Goal: Information Seeking & Learning: Check status

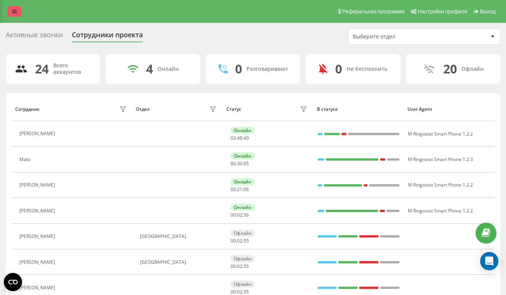
click at [10, 15] on link at bounding box center [15, 11] width 14 height 11
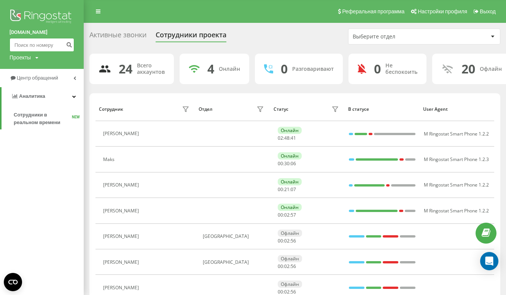
click at [46, 47] on input at bounding box center [42, 45] width 65 height 14
paste input "[PHONE_NUMBER]"
click at [16, 46] on input "+48 534 959 264" at bounding box center [42, 45] width 65 height 14
type input "48 534 959 264"
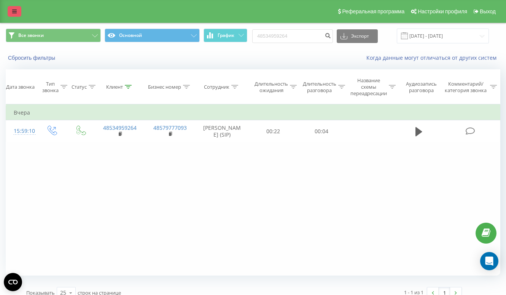
click at [11, 10] on link at bounding box center [15, 11] width 14 height 11
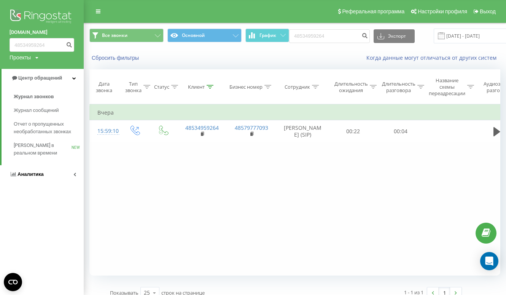
click at [23, 178] on link "Аналитика" at bounding box center [42, 174] width 84 height 18
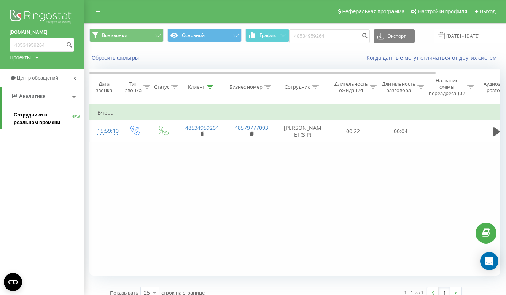
click at [44, 119] on span "Сотрудники в реальном времени" at bounding box center [43, 118] width 58 height 15
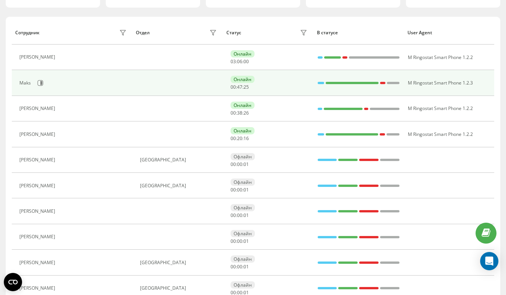
scroll to position [109, 0]
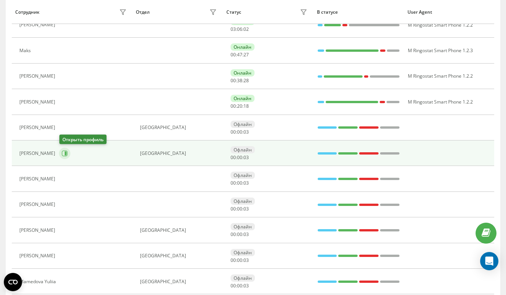
click at [63, 151] on icon at bounding box center [65, 153] width 6 height 6
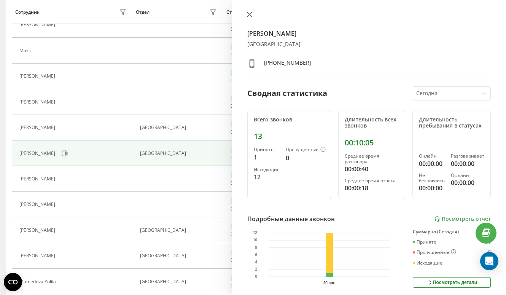
click at [251, 16] on icon at bounding box center [249, 14] width 5 height 5
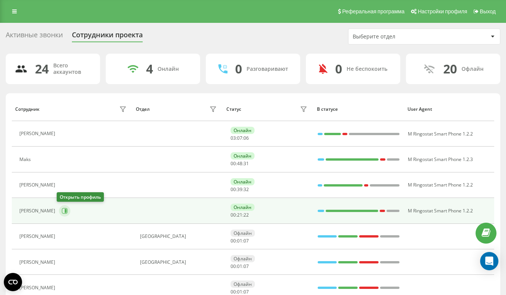
click at [60, 207] on button at bounding box center [64, 210] width 11 height 11
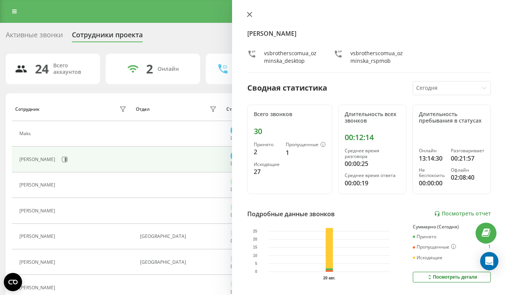
click at [251, 14] on icon at bounding box center [249, 14] width 5 height 5
click at [251, 14] on div "Реферальная программа Настройки профиля Выход" at bounding box center [253, 11] width 506 height 23
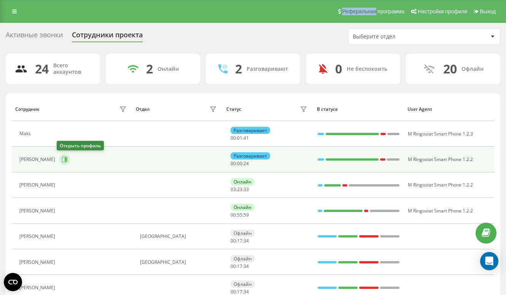
click at [65, 160] on icon at bounding box center [66, 159] width 2 height 4
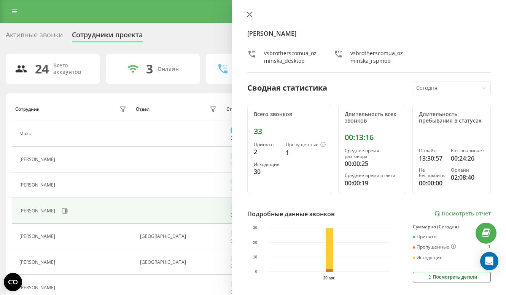
click at [250, 13] on icon at bounding box center [249, 14] width 5 height 5
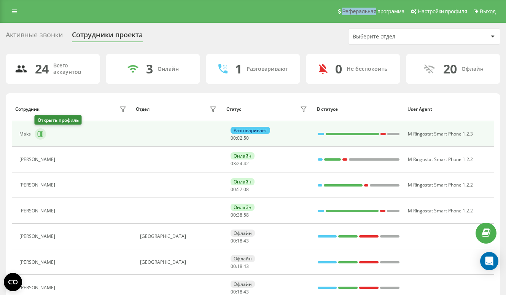
click at [41, 132] on icon at bounding box center [41, 134] width 2 height 4
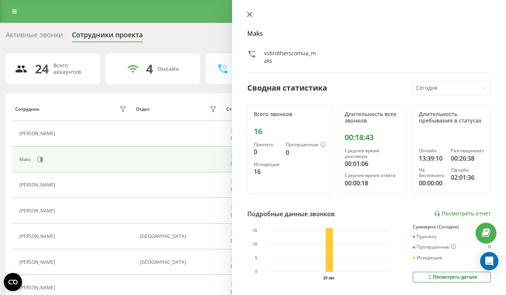
click at [249, 13] on icon at bounding box center [249, 14] width 5 height 5
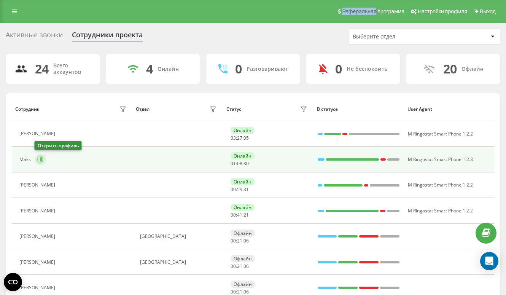
click at [40, 159] on icon at bounding box center [41, 159] width 2 height 4
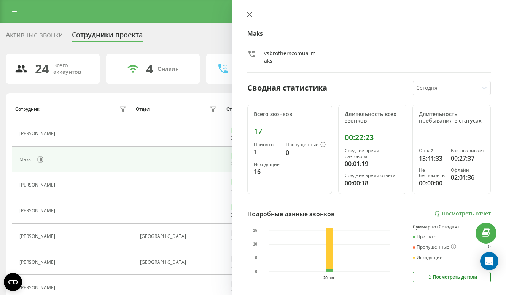
click at [250, 15] on icon at bounding box center [249, 14] width 5 height 5
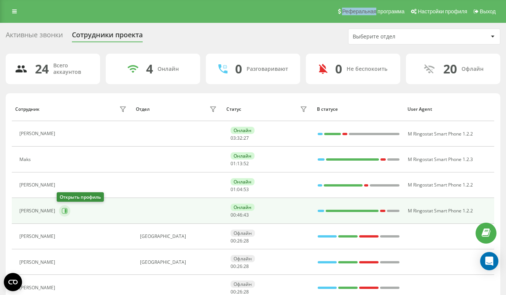
click at [60, 215] on button at bounding box center [64, 210] width 11 height 11
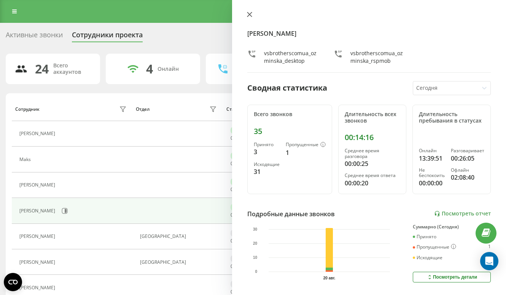
click at [247, 12] on icon at bounding box center [249, 14] width 5 height 5
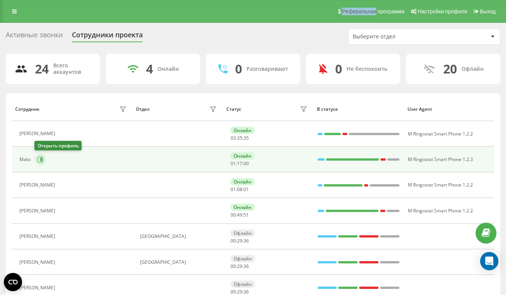
click at [43, 159] on button at bounding box center [40, 159] width 11 height 11
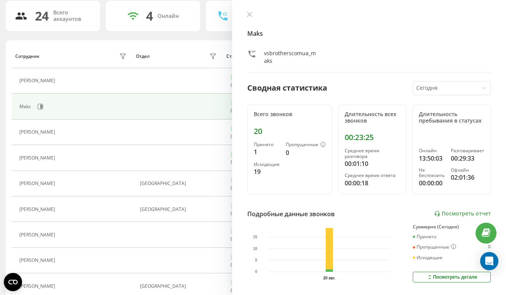
scroll to position [63, 0]
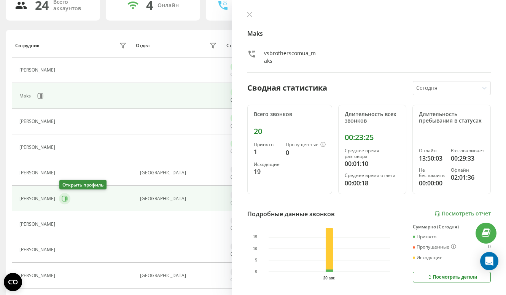
click at [65, 200] on icon at bounding box center [66, 199] width 2 height 4
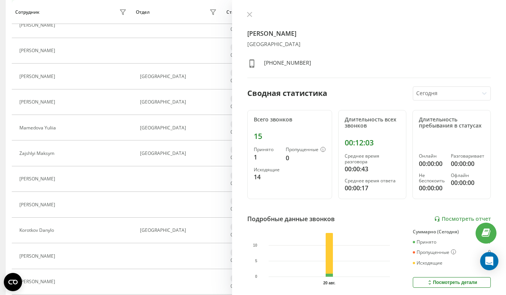
scroll to position [264, 0]
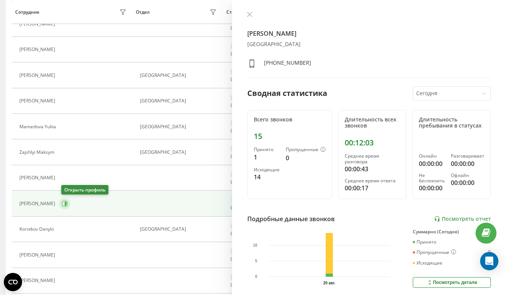
click at [70, 204] on button at bounding box center [64, 203] width 11 height 11
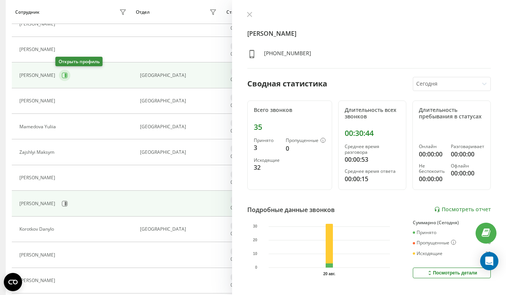
click at [62, 74] on icon at bounding box center [65, 75] width 6 height 6
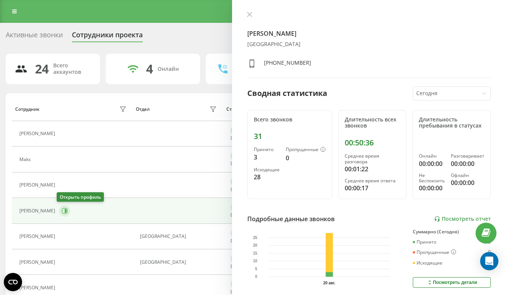
click at [65, 211] on icon at bounding box center [66, 211] width 2 height 4
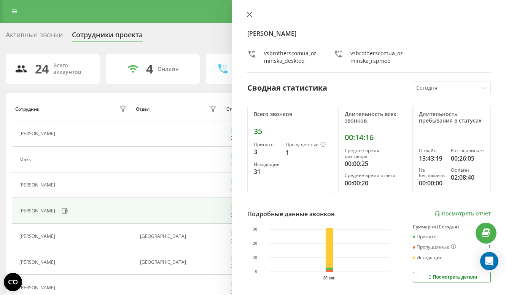
click at [249, 13] on icon at bounding box center [249, 14] width 5 height 5
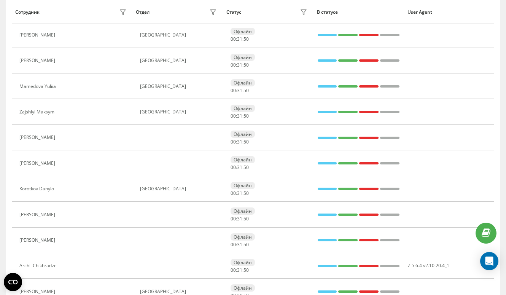
scroll to position [302, 0]
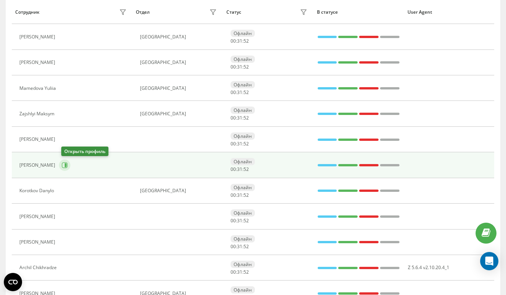
click at [66, 162] on icon at bounding box center [65, 165] width 6 height 6
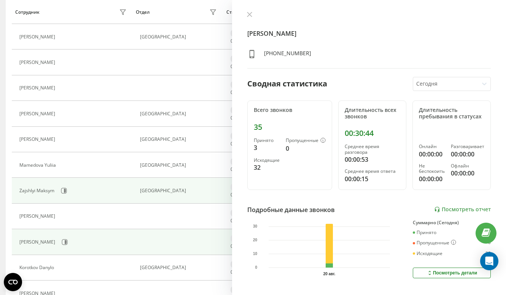
scroll to position [219, 0]
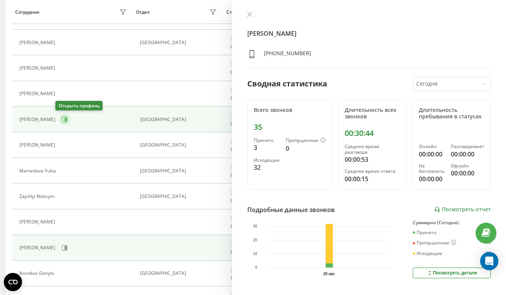
click at [62, 122] on icon at bounding box center [65, 119] width 6 height 6
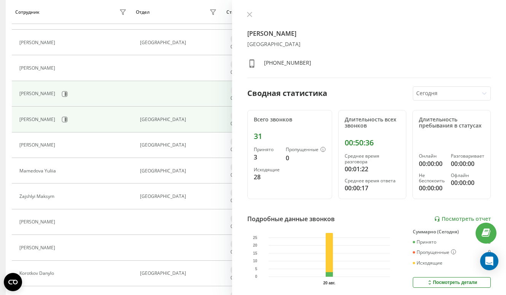
click at [63, 100] on td "Daria Babkevich" at bounding box center [72, 93] width 121 height 25
click at [65, 94] on icon at bounding box center [66, 94] width 2 height 4
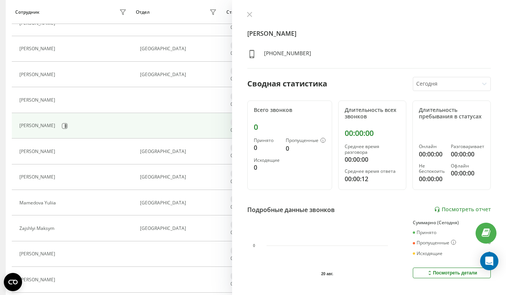
scroll to position [184, 0]
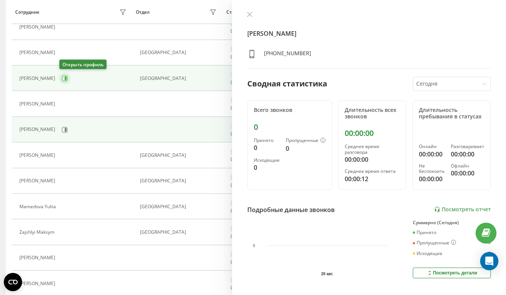
click at [63, 81] on icon at bounding box center [65, 78] width 6 height 6
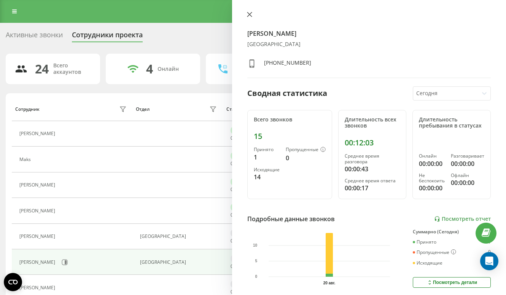
click at [247, 14] on icon at bounding box center [249, 14] width 5 height 5
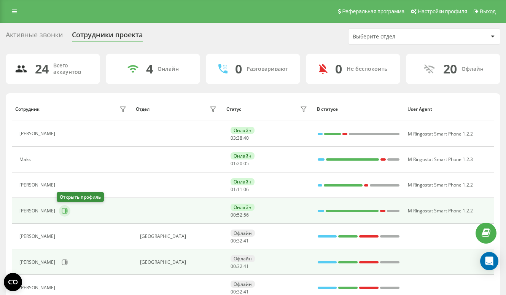
click at [64, 210] on icon at bounding box center [65, 211] width 6 height 6
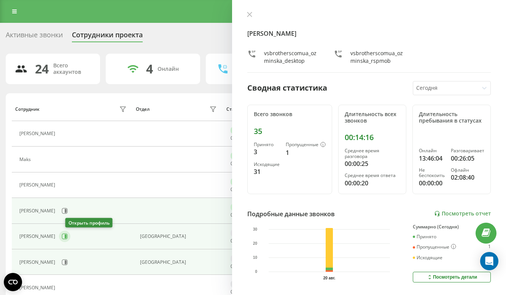
click at [67, 235] on icon at bounding box center [66, 236] width 2 height 4
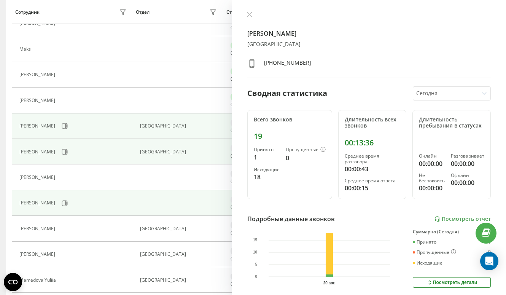
scroll to position [112, 0]
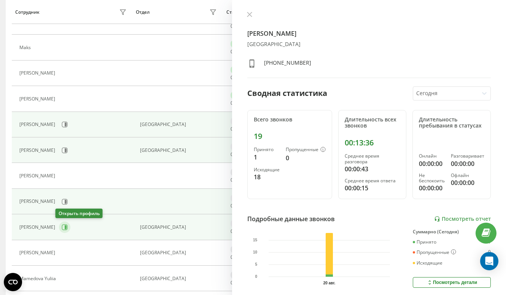
click at [62, 227] on icon at bounding box center [65, 227] width 6 height 6
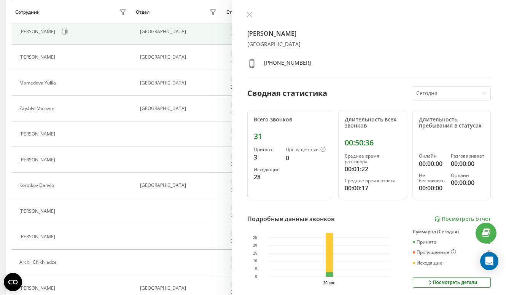
scroll to position [310, 0]
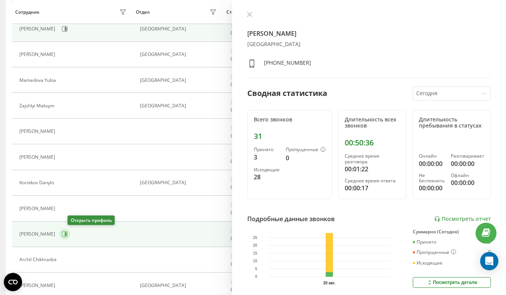
click at [68, 234] on icon at bounding box center [65, 234] width 6 height 6
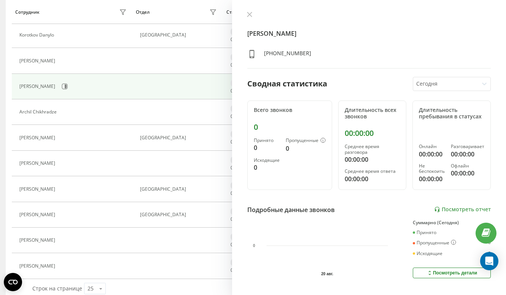
scroll to position [459, 0]
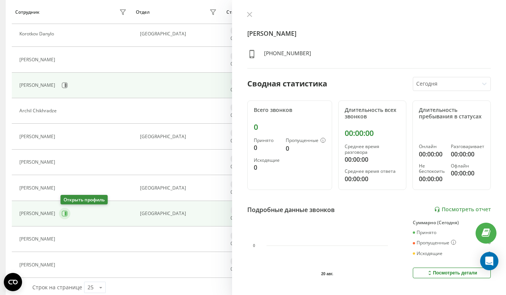
click at [66, 217] on button at bounding box center [64, 213] width 11 height 11
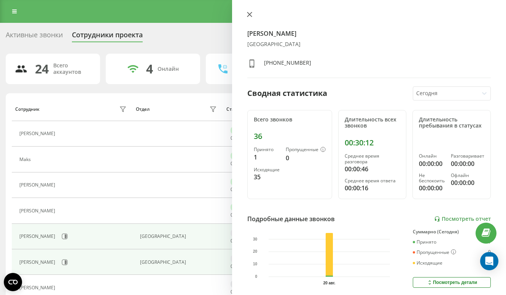
click at [249, 15] on icon at bounding box center [249, 14] width 5 height 5
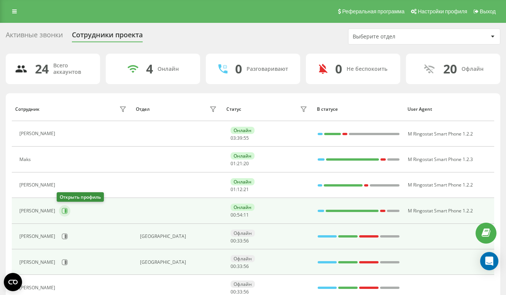
click at [65, 211] on icon at bounding box center [66, 211] width 2 height 4
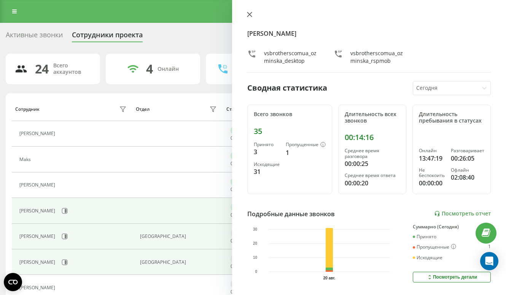
click at [250, 14] on icon at bounding box center [249, 14] width 5 height 5
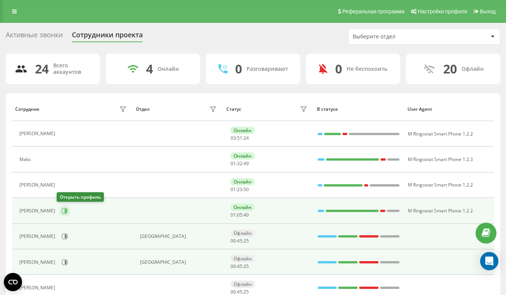
click at [63, 214] on button at bounding box center [64, 210] width 11 height 11
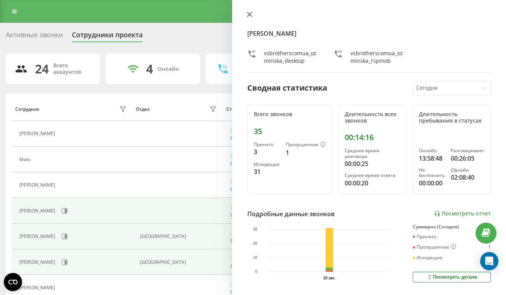
click at [248, 15] on icon at bounding box center [249, 14] width 5 height 5
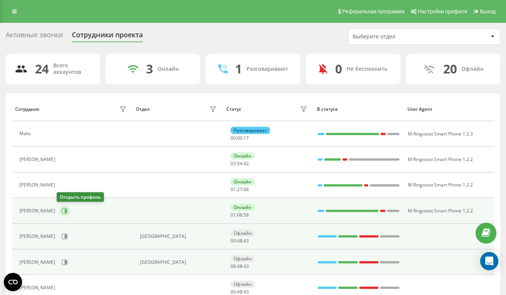
click at [65, 210] on icon at bounding box center [66, 211] width 2 height 4
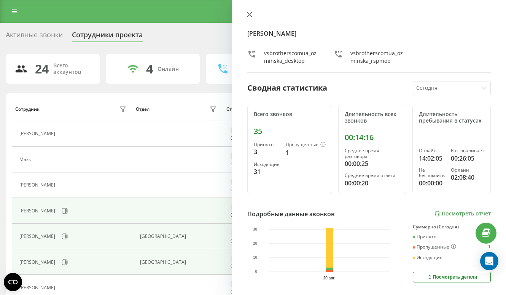
click at [248, 14] on icon at bounding box center [249, 14] width 5 height 5
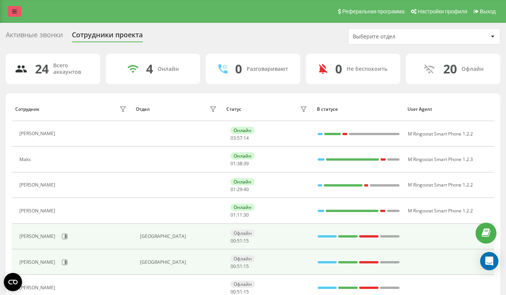
click at [12, 15] on link at bounding box center [15, 11] width 14 height 11
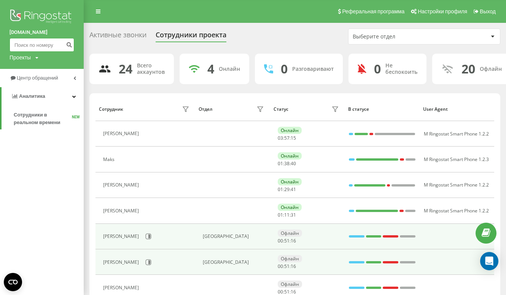
click at [41, 50] on input at bounding box center [42, 45] width 65 height 14
paste input "600 612 011"
type input "600 612 011"
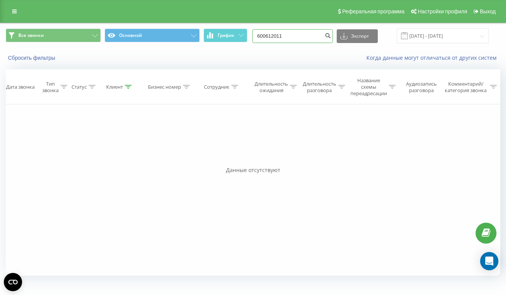
click at [306, 34] on input "600612011" at bounding box center [292, 36] width 81 height 14
paste input "+48 577 074 995"
click at [280, 35] on input "+48 577 074 995" at bounding box center [292, 36] width 81 height 14
type input "48 577 074 995"
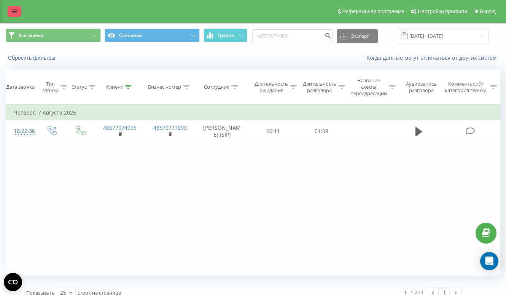
click at [14, 9] on icon at bounding box center [14, 11] width 5 height 5
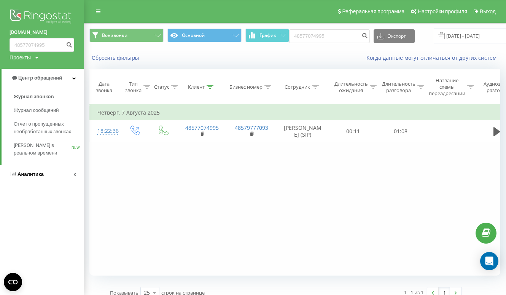
click at [42, 175] on span "Аналитика" at bounding box center [30, 174] width 26 height 6
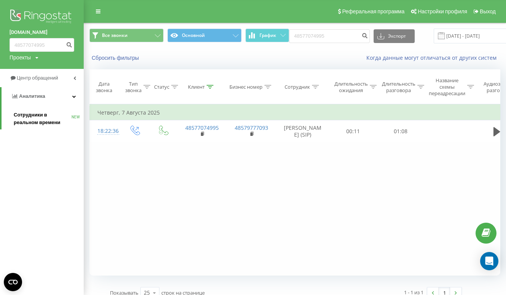
click at [37, 111] on span "Сотрудники в реальном времени" at bounding box center [43, 118] width 58 height 15
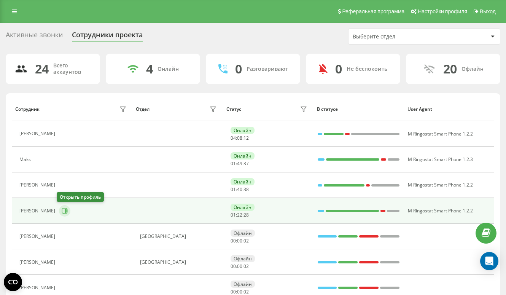
click at [65, 211] on icon at bounding box center [66, 211] width 2 height 4
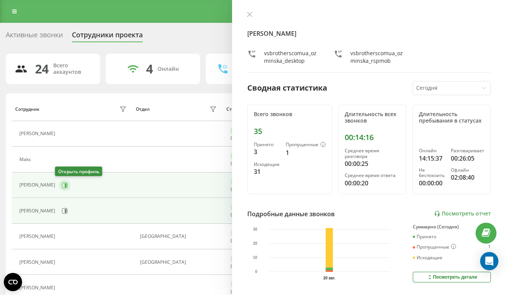
click at [65, 184] on icon at bounding box center [66, 185] width 2 height 4
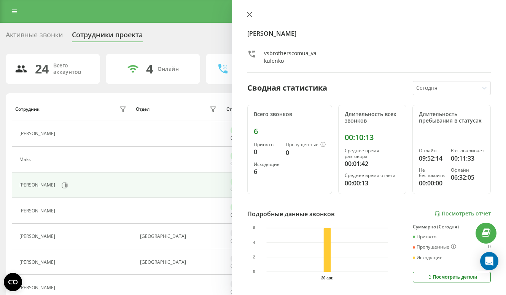
click at [249, 17] on icon at bounding box center [249, 14] width 5 height 5
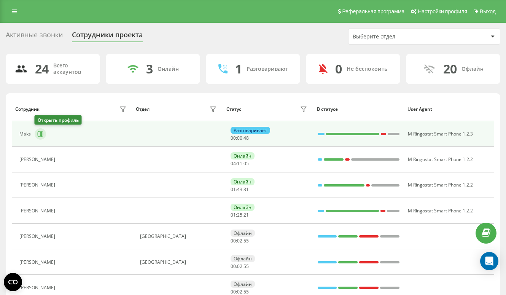
click at [42, 133] on icon at bounding box center [40, 134] width 6 height 6
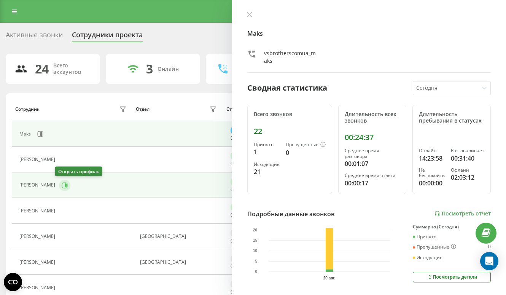
click at [64, 185] on button at bounding box center [64, 184] width 11 height 11
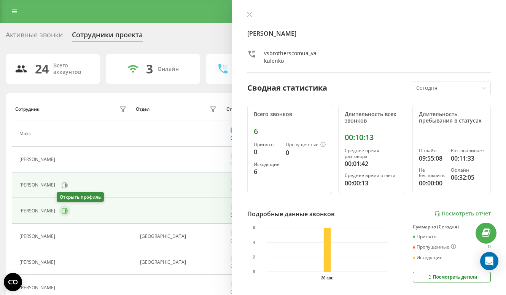
click at [63, 213] on icon at bounding box center [65, 211] width 6 height 6
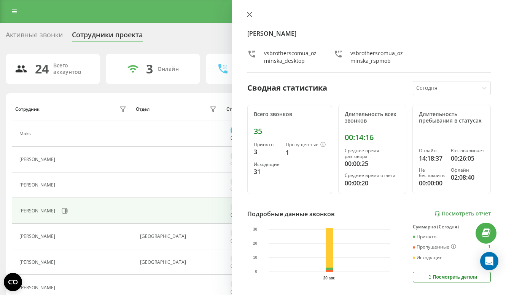
click at [250, 12] on icon at bounding box center [249, 14] width 5 height 5
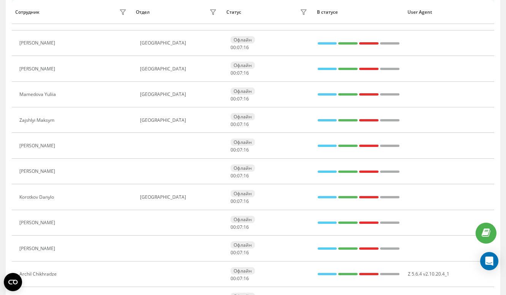
scroll to position [470, 0]
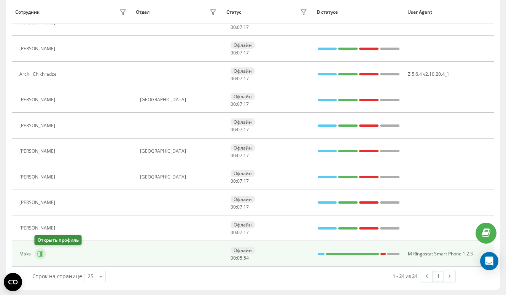
click at [41, 252] on icon at bounding box center [41, 254] width 2 height 4
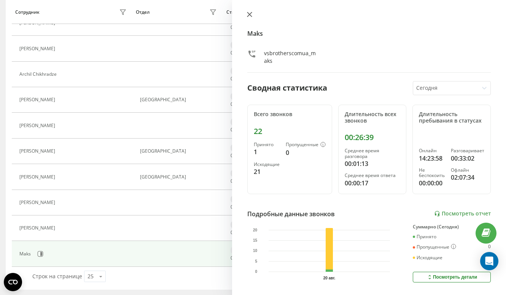
click at [249, 16] on icon at bounding box center [249, 14] width 5 height 5
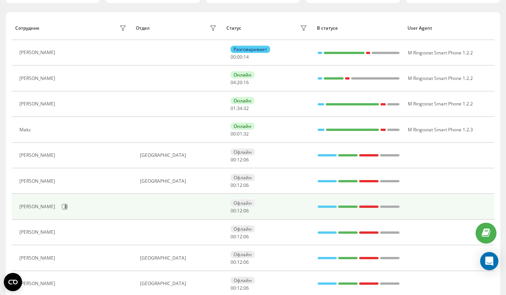
scroll to position [86, 0]
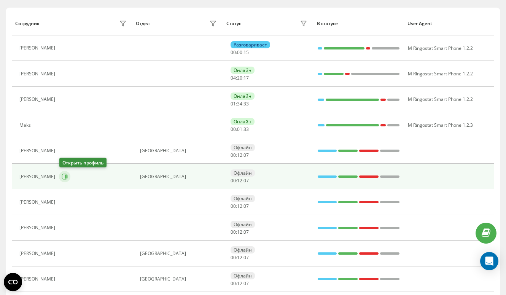
click at [64, 178] on icon at bounding box center [65, 176] width 6 height 6
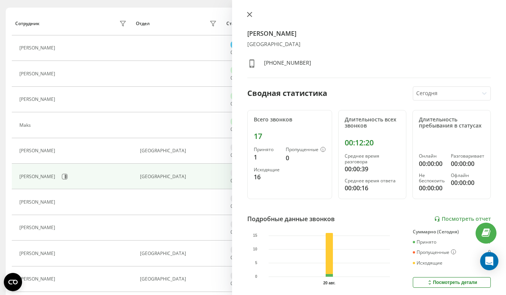
click at [249, 14] on icon at bounding box center [249, 14] width 5 height 5
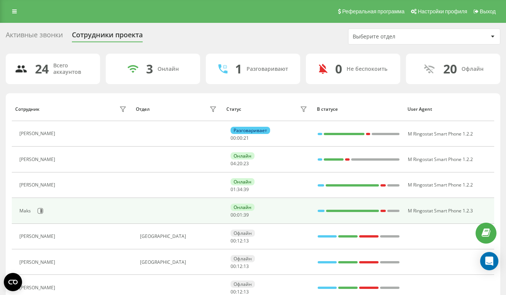
scroll to position [0, 0]
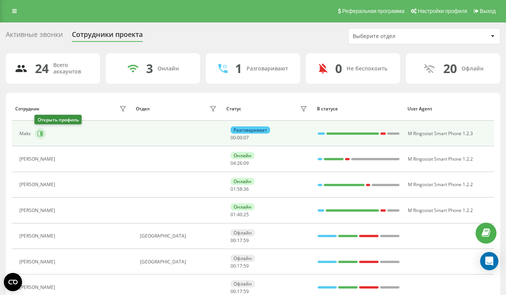
click at [40, 133] on icon at bounding box center [41, 134] width 2 height 4
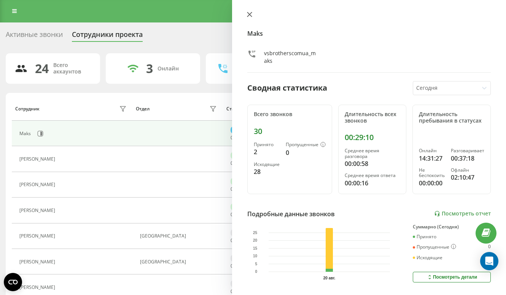
click at [248, 15] on icon at bounding box center [249, 14] width 5 height 5
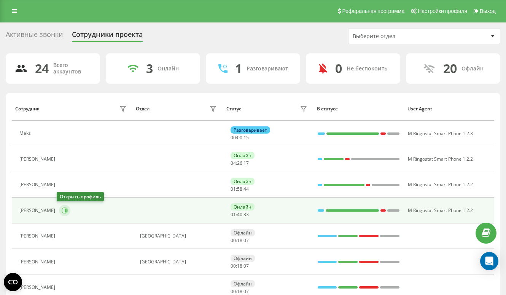
click at [62, 213] on icon at bounding box center [65, 210] width 6 height 6
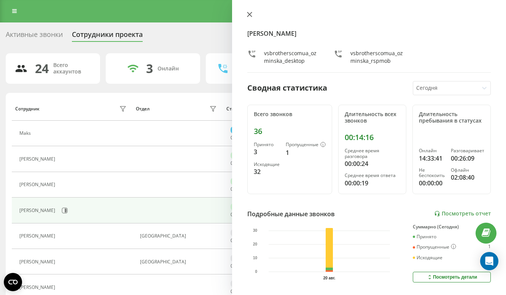
click at [252, 14] on icon at bounding box center [249, 14] width 5 height 5
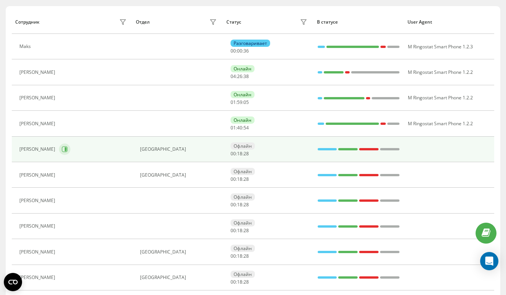
scroll to position [61, 0]
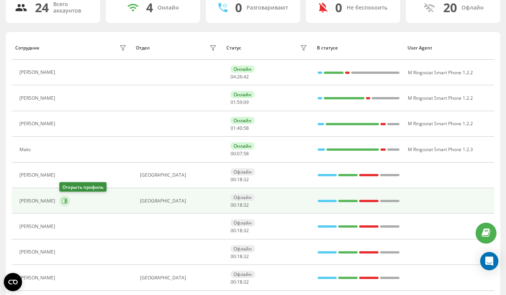
click at [66, 201] on icon at bounding box center [66, 201] width 2 height 4
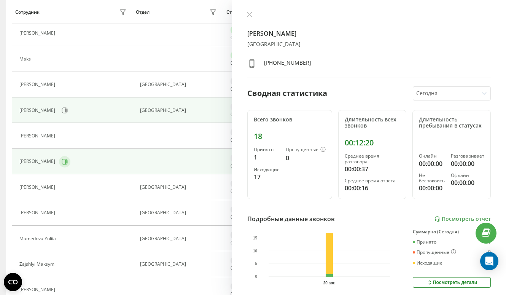
scroll to position [126, 0]
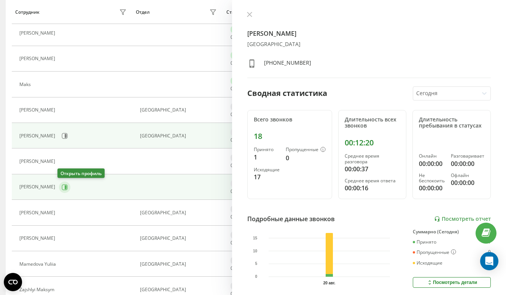
click at [62, 184] on icon at bounding box center [65, 187] width 6 height 6
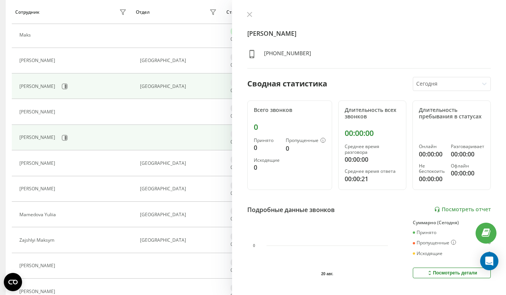
scroll to position [177, 0]
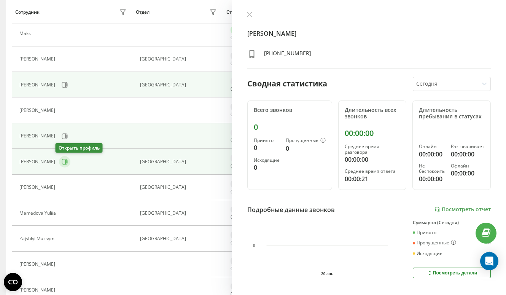
click at [62, 160] on icon at bounding box center [65, 162] width 6 height 6
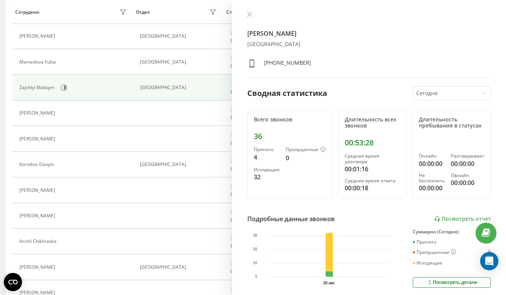
scroll to position [334, 0]
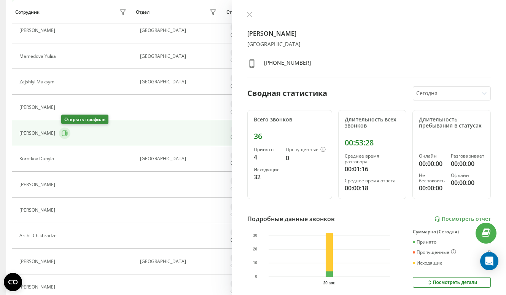
click at [66, 135] on icon at bounding box center [65, 133] width 6 height 6
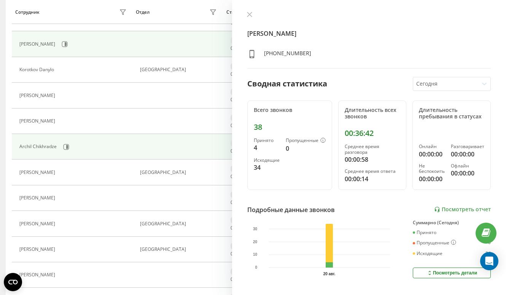
scroll to position [470, 0]
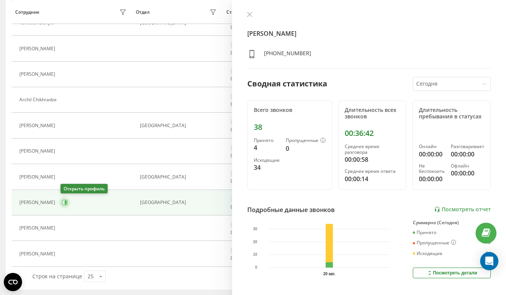
click at [63, 203] on icon at bounding box center [65, 203] width 6 height 6
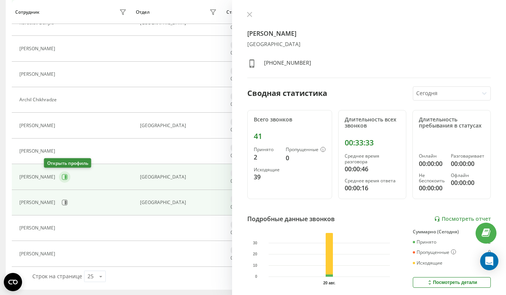
click at [59, 173] on button at bounding box center [64, 176] width 11 height 11
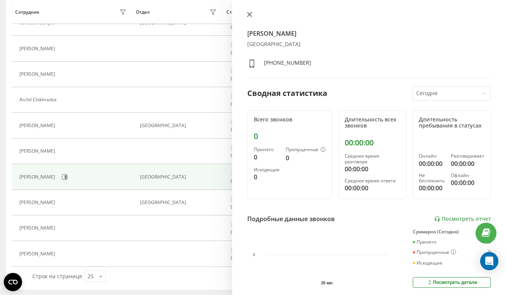
click at [250, 13] on icon at bounding box center [249, 14] width 5 height 5
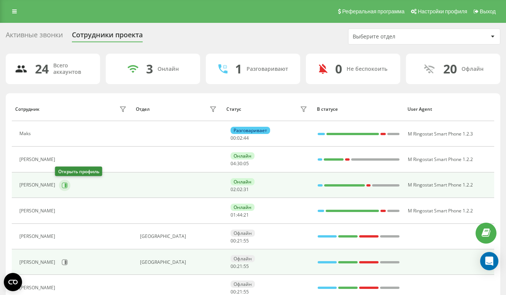
click at [65, 185] on icon at bounding box center [66, 185] width 2 height 4
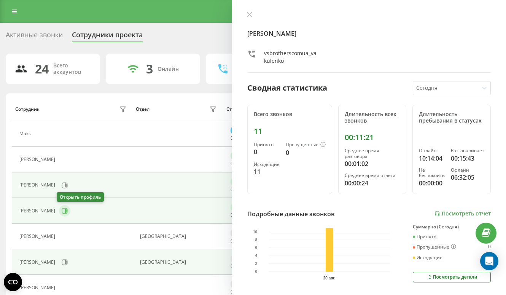
click at [65, 210] on icon at bounding box center [66, 211] width 2 height 4
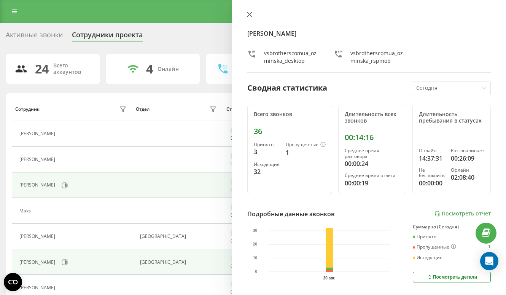
click at [248, 16] on icon at bounding box center [249, 14] width 5 height 5
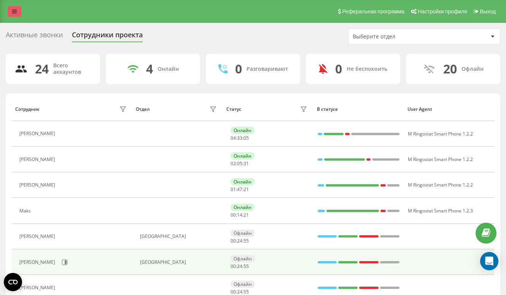
click at [16, 14] on link at bounding box center [15, 11] width 14 height 11
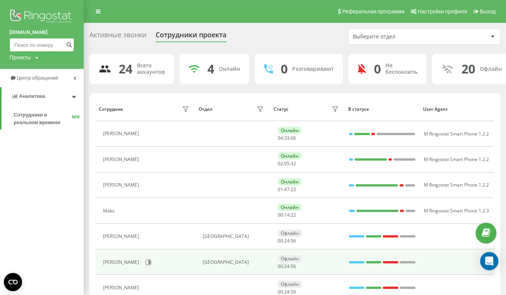
click at [32, 47] on input at bounding box center [42, 45] width 65 height 14
paste input "780 047 074"
type input "780 047 074"
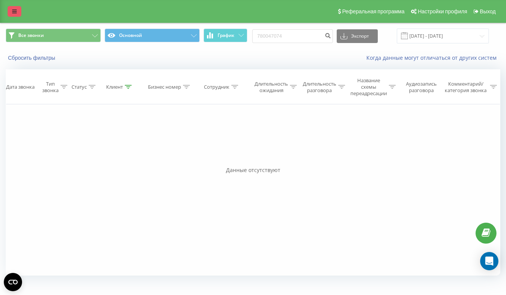
click at [15, 8] on link at bounding box center [15, 11] width 14 height 11
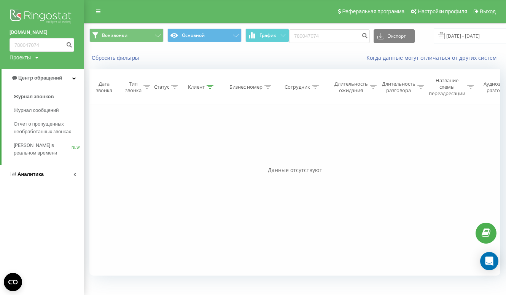
click at [25, 176] on span "Аналитика" at bounding box center [30, 174] width 26 height 6
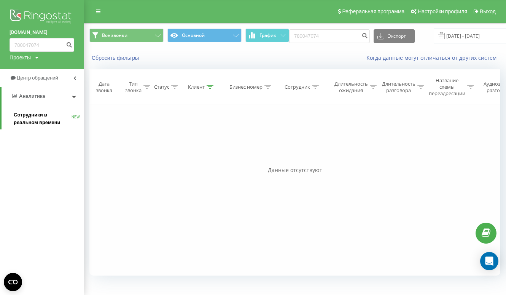
click at [42, 111] on span "Сотрудники в реальном времени" at bounding box center [43, 118] width 58 height 15
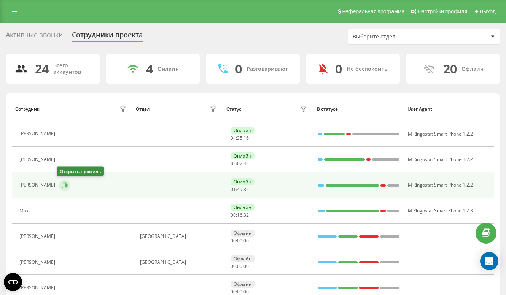
click at [66, 186] on button at bounding box center [64, 184] width 11 height 11
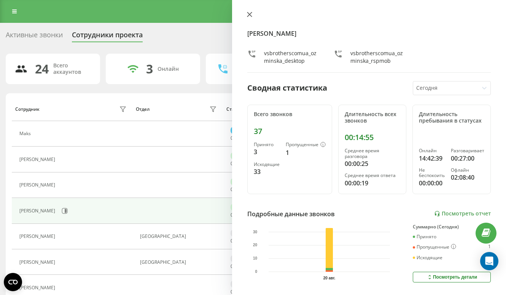
click at [247, 16] on icon at bounding box center [249, 14] width 5 height 5
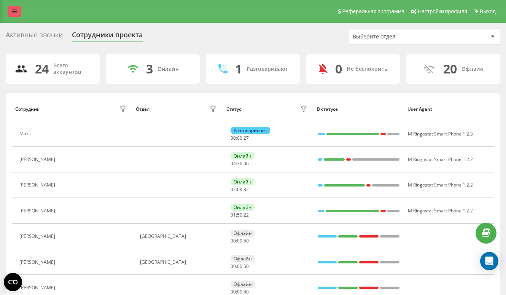
click at [10, 10] on link at bounding box center [15, 11] width 14 height 11
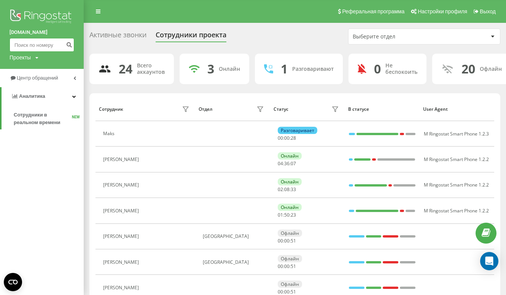
click at [44, 46] on input at bounding box center [42, 45] width 65 height 14
paste input "790 318 736"
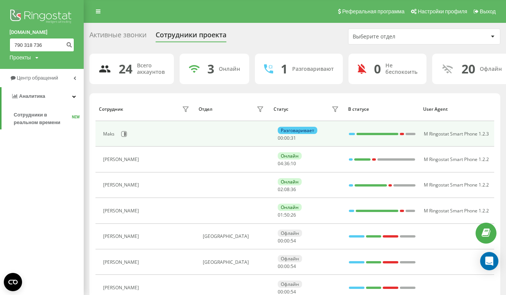
type input "790 318 736"
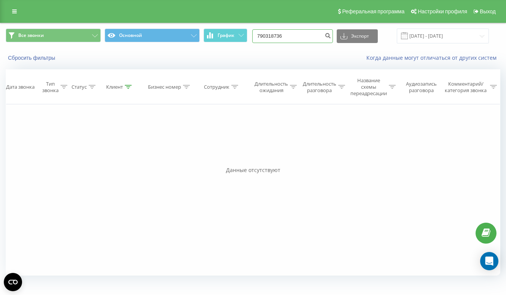
click at [292, 37] on input "790318736" at bounding box center [292, 36] width 81 height 14
paste input "789 633 771"
type input "789 633 771"
click at [16, 10] on icon at bounding box center [14, 11] width 5 height 5
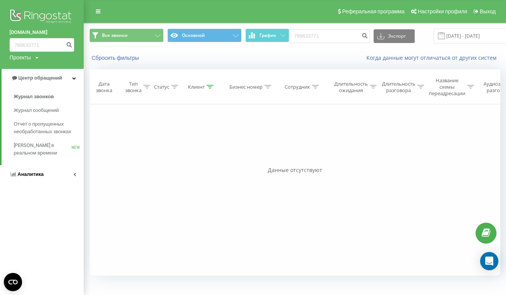
click at [44, 170] on link "Аналитика" at bounding box center [42, 174] width 84 height 18
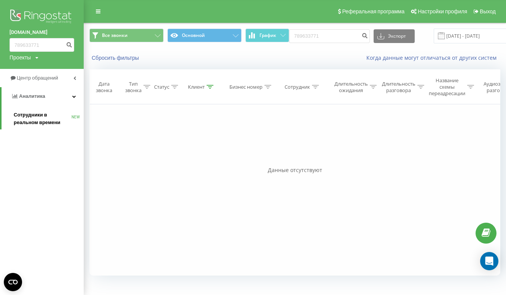
click at [46, 118] on span "Сотрудники в реальном времени" at bounding box center [43, 118] width 58 height 15
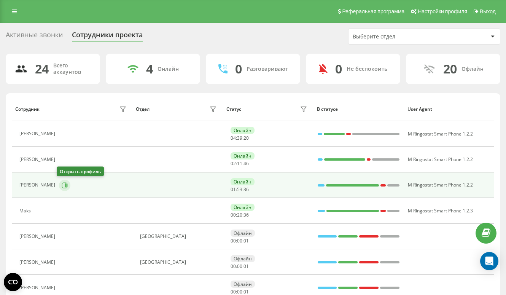
click at [62, 187] on icon at bounding box center [65, 185] width 6 height 6
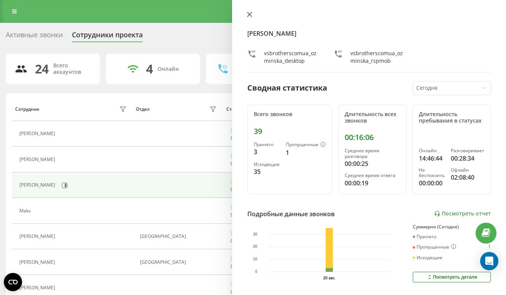
click at [251, 14] on icon at bounding box center [249, 14] width 5 height 5
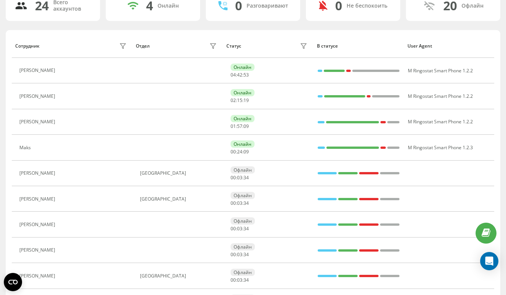
scroll to position [134, 0]
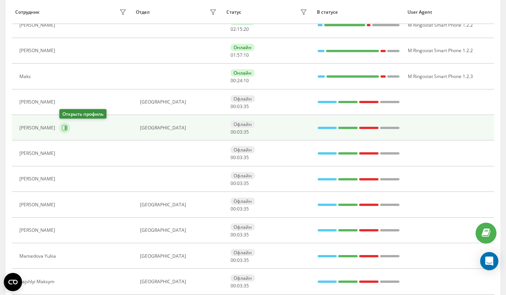
click at [63, 125] on icon at bounding box center [65, 128] width 6 height 6
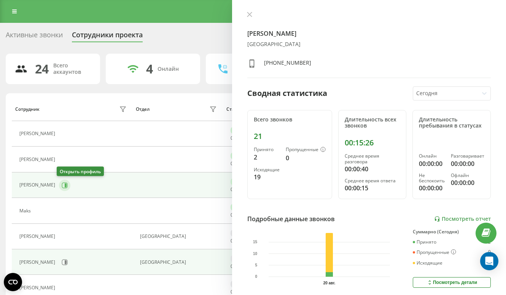
click at [66, 186] on button at bounding box center [64, 184] width 11 height 11
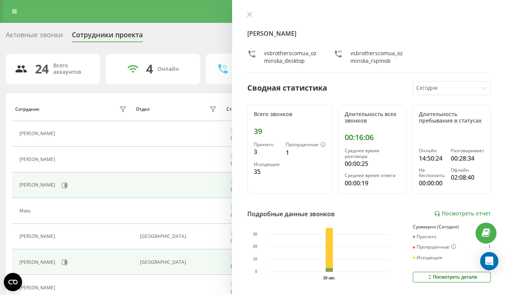
click at [249, 10] on div "Yuliia Ozminska vsbrotherscomua_ozminska_desktop vsbrotherscomua_ozminska_rspmo…" at bounding box center [369, 147] width 274 height 295
click at [251, 13] on icon at bounding box center [249, 14] width 5 height 5
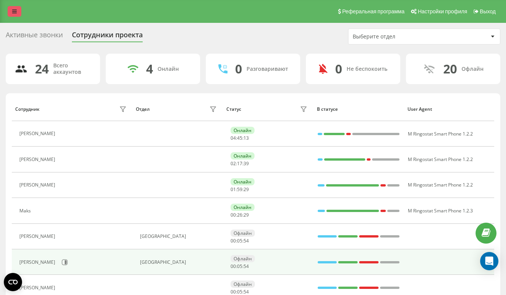
click at [14, 10] on icon at bounding box center [14, 11] width 5 height 5
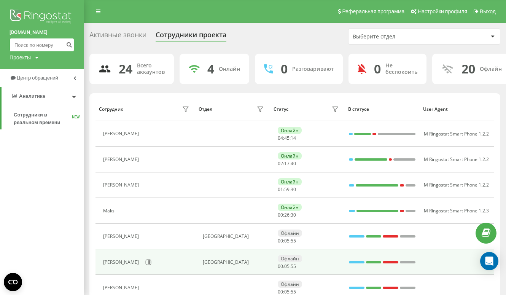
click at [44, 44] on input at bounding box center [42, 45] width 65 height 14
paste input "722 394 100"
type input "722 394 100"
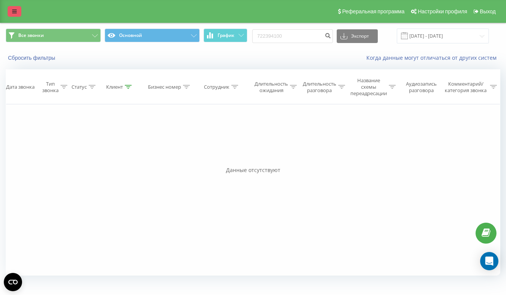
click at [14, 15] on link at bounding box center [15, 11] width 14 height 11
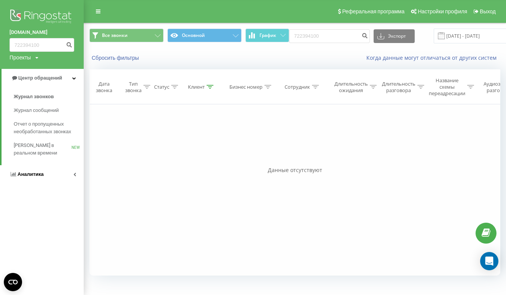
click at [35, 179] on link "Аналитика" at bounding box center [42, 174] width 84 height 18
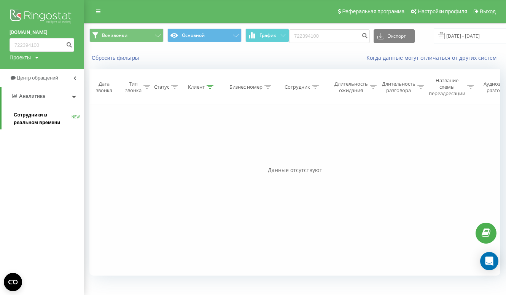
click at [27, 122] on span "Сотрудники в реальном времени" at bounding box center [43, 118] width 58 height 15
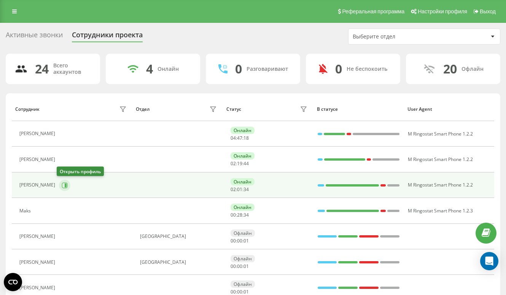
click at [63, 189] on button at bounding box center [64, 184] width 11 height 11
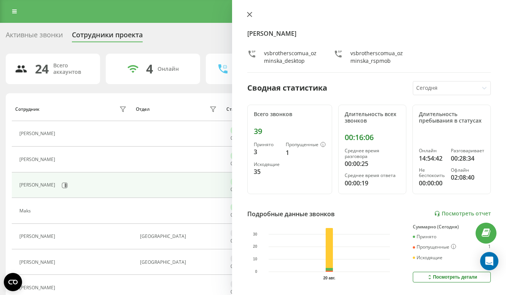
click at [251, 14] on icon at bounding box center [249, 14] width 5 height 5
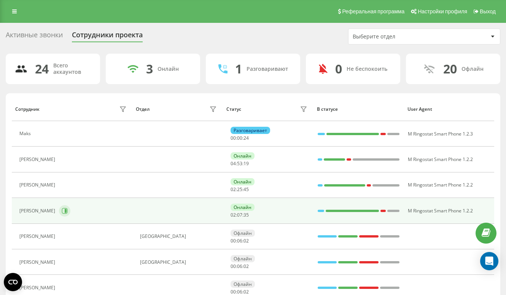
click at [63, 205] on body "vsbrothers.com.ua Проекты vsbrothers.com.ua Центр обращений Аналитика Сотрудник…" at bounding box center [253, 147] width 506 height 295
click at [65, 210] on icon at bounding box center [66, 211] width 2 height 4
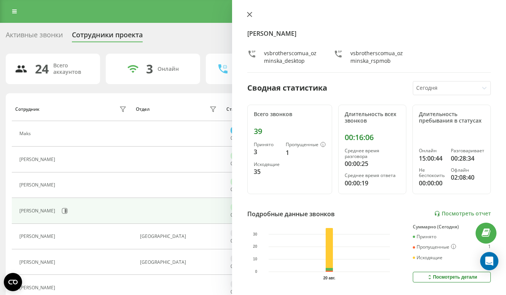
click at [252, 14] on icon at bounding box center [249, 14] width 5 height 5
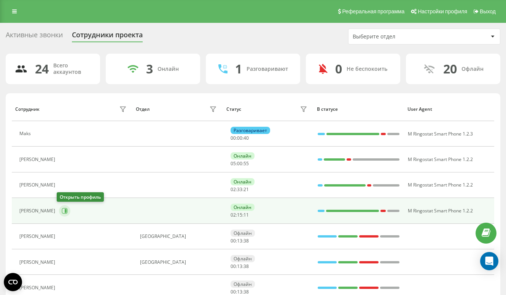
click at [65, 213] on button at bounding box center [64, 210] width 11 height 11
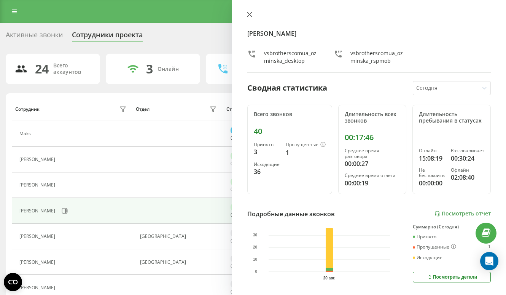
click at [251, 14] on icon at bounding box center [249, 14] width 5 height 5
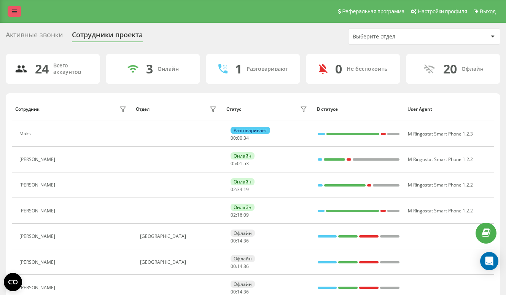
click at [13, 8] on link at bounding box center [15, 11] width 14 height 11
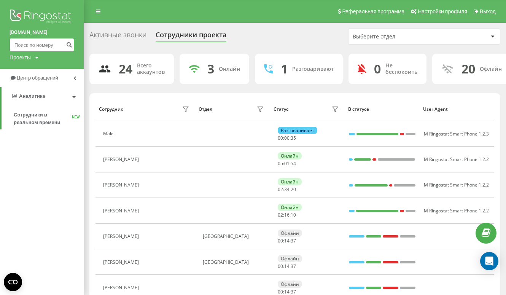
click at [40, 48] on input at bounding box center [42, 45] width 65 height 14
paste input "532 998 195"
type input "532 998 195"
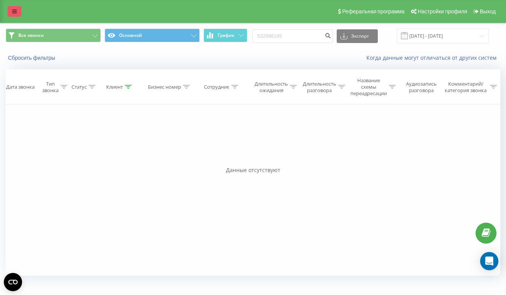
click at [16, 14] on icon at bounding box center [14, 11] width 5 height 5
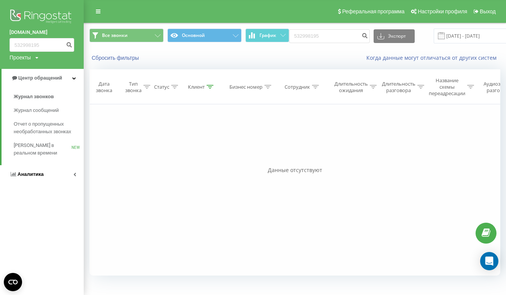
click at [33, 176] on span "Аналитика" at bounding box center [30, 174] width 26 height 6
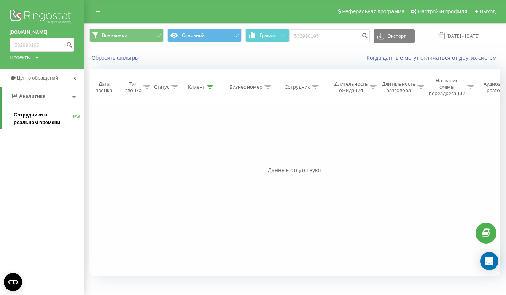
click at [41, 120] on span "Сотрудники в реальном времени" at bounding box center [43, 118] width 58 height 15
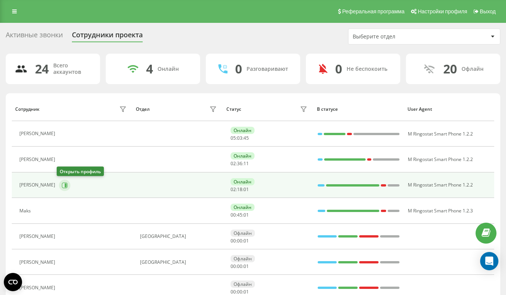
click at [63, 189] on button at bounding box center [64, 184] width 11 height 11
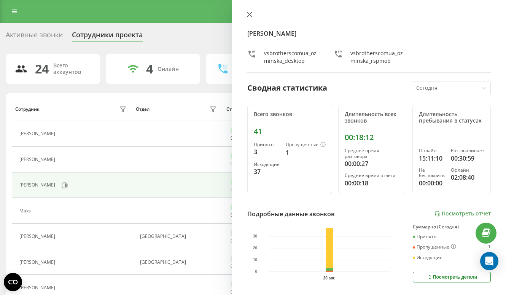
click at [247, 16] on icon at bounding box center [249, 14] width 5 height 5
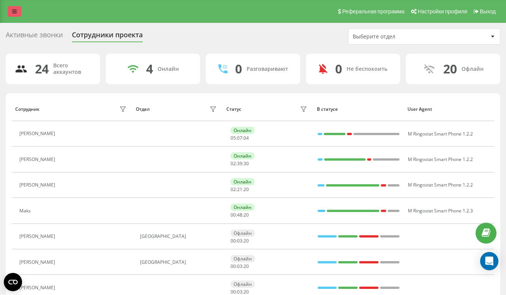
click at [14, 10] on icon at bounding box center [14, 11] width 5 height 5
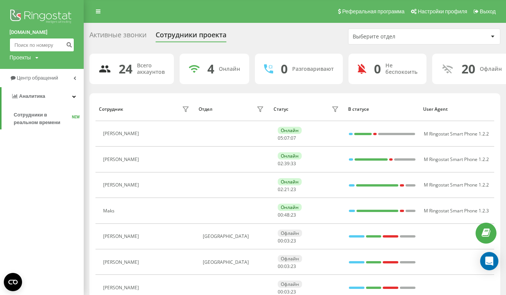
click at [51, 44] on input at bounding box center [42, 45] width 65 height 14
paste input "798 776 667"
type input "798 776 667"
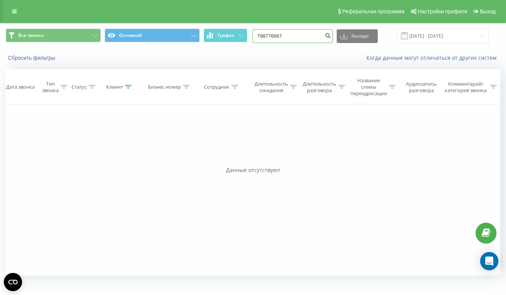
click at [291, 40] on input "798776667" at bounding box center [292, 36] width 81 height 14
paste input "502 126 894"
type input "502 126 894"
click at [300, 34] on input "502126894" at bounding box center [292, 36] width 81 height 14
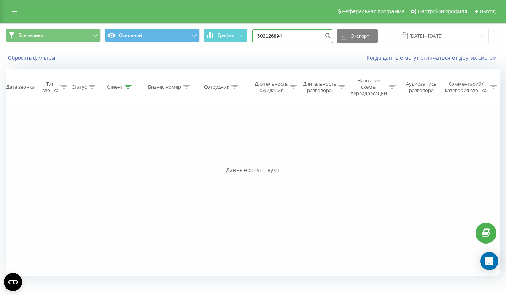
click at [300, 34] on input "502126894" at bounding box center [292, 36] width 81 height 14
paste input "459 050 849"
type input "459 050 849"
click at [294, 31] on input "459050849" at bounding box center [292, 36] width 81 height 14
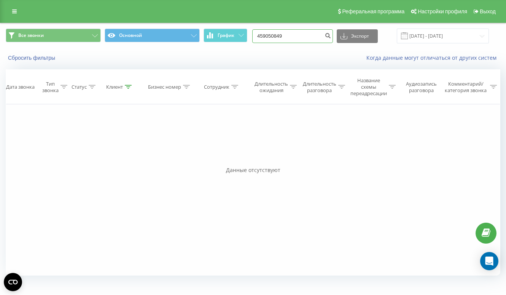
click at [294, 31] on input "459050849" at bounding box center [292, 36] width 81 height 14
paste input "690 325 004"
type input "690 325 004"
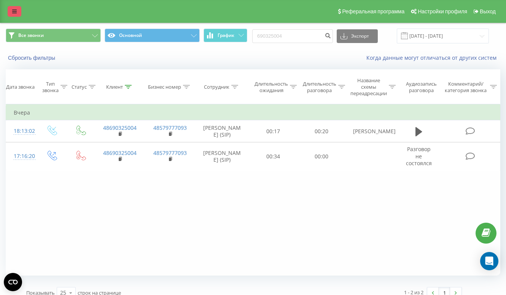
click at [15, 13] on icon at bounding box center [14, 11] width 5 height 5
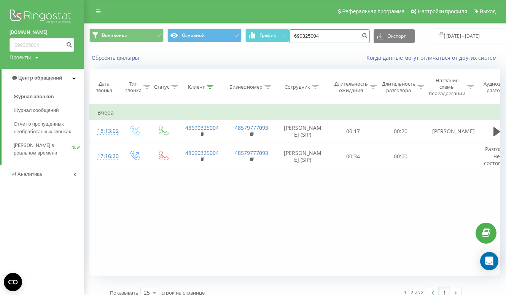
click at [299, 36] on input "690325004" at bounding box center [329, 36] width 81 height 14
paste input "885 101 321"
type input "885 101 321"
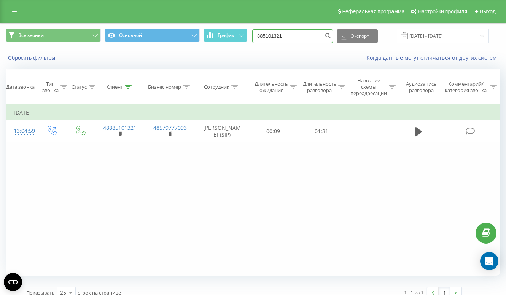
click at [289, 35] on input "885101321" at bounding box center [292, 36] width 81 height 14
paste input "500 455 159"
type input "500 455 159"
click at [294, 41] on input "500455159" at bounding box center [292, 36] width 81 height 14
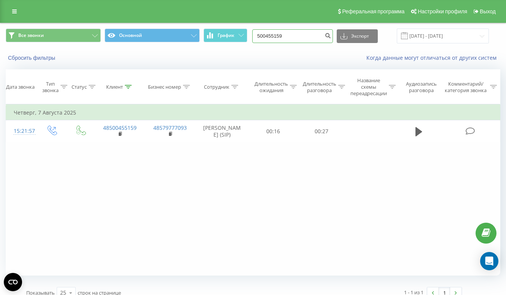
click at [294, 41] on input "500455159" at bounding box center [292, 36] width 81 height 14
paste input "578 790 315"
type input "578 790 315"
click at [283, 36] on input "578790315" at bounding box center [292, 36] width 81 height 14
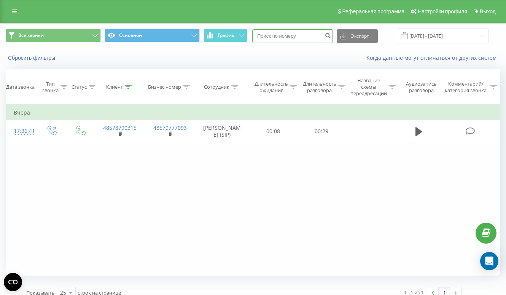
paste input "794 054 949"
type input "794 054 949"
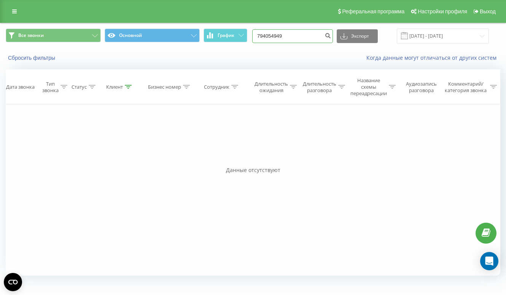
click at [287, 35] on input "794054949" at bounding box center [292, 36] width 81 height 14
paste input "500 455 159"
type input "500 455 159"
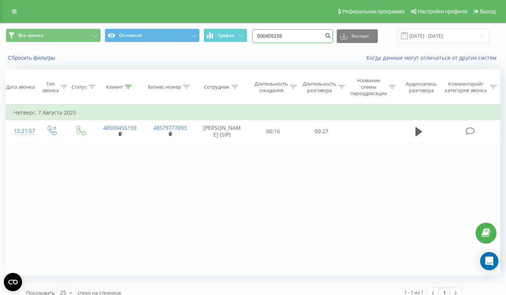
click at [293, 36] on input "500455159" at bounding box center [292, 36] width 81 height 14
paste input "602 487 048"
type input "602 487 048"
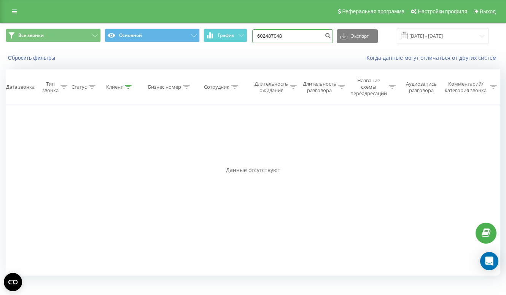
click at [288, 33] on input "602487048" at bounding box center [292, 36] width 81 height 14
paste input "570 398 404"
type input "570 398 404"
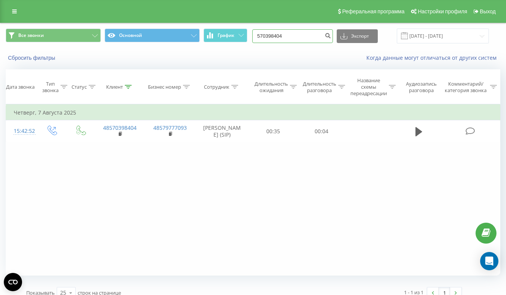
click at [299, 39] on input "570398404" at bounding box center [292, 36] width 81 height 14
paste input "511 934 123"
type input "511 934 123"
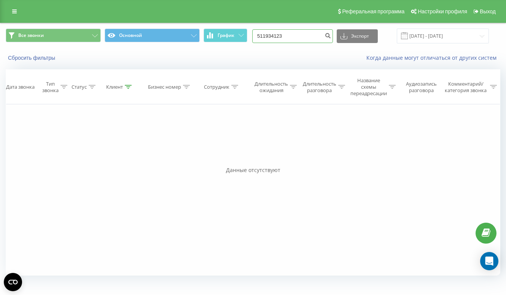
click at [305, 34] on input "511934123" at bounding box center [292, 36] width 81 height 14
click at [305, 35] on input "511934123" at bounding box center [292, 36] width 81 height 14
type input "5"
paste input "511 809 540"
type input "511 809 540"
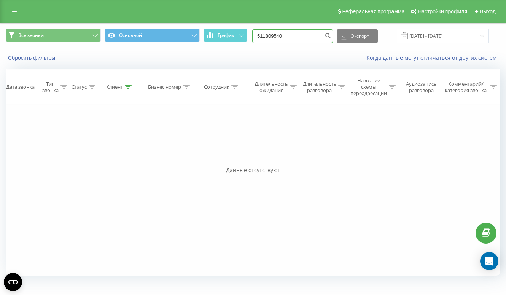
click at [290, 38] on input "511809540" at bounding box center [292, 36] width 81 height 14
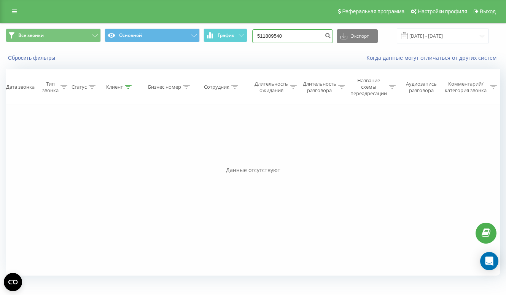
click at [290, 38] on input "511809540" at bounding box center [292, 36] width 81 height 14
paste input "511 934 123"
type input "511 934 123"
click at [17, 9] on link at bounding box center [15, 11] width 14 height 11
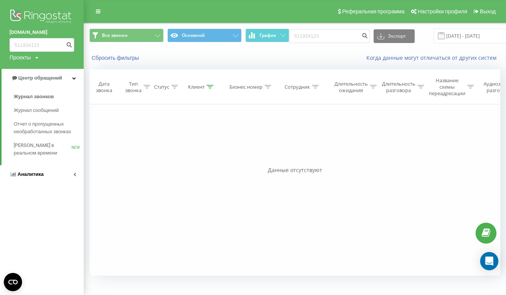
click at [33, 177] on span "Аналитика" at bounding box center [27, 174] width 34 height 8
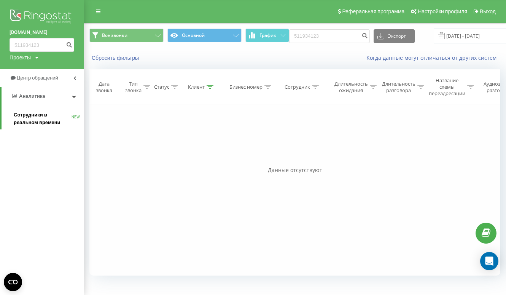
click at [29, 122] on span "Сотрудники в реальном времени" at bounding box center [43, 118] width 58 height 15
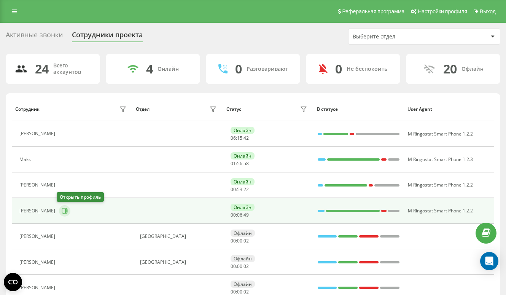
click at [62, 208] on icon at bounding box center [65, 211] width 6 height 6
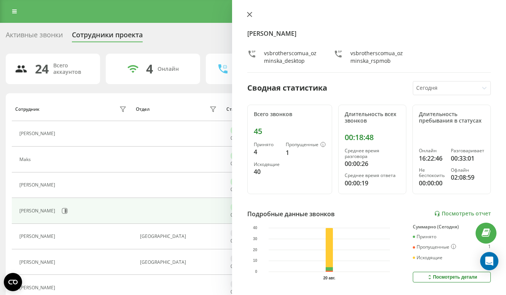
click at [248, 14] on icon at bounding box center [249, 14] width 5 height 5
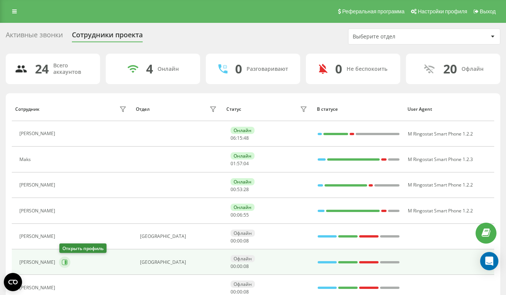
click at [65, 257] on button at bounding box center [64, 261] width 11 height 11
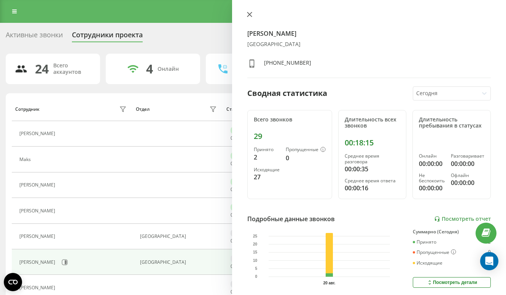
click at [248, 14] on icon at bounding box center [249, 14] width 5 height 5
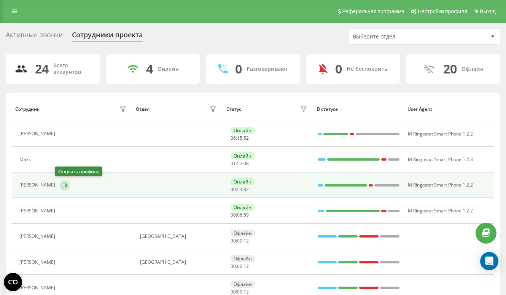
click at [62, 183] on icon at bounding box center [65, 185] width 6 height 6
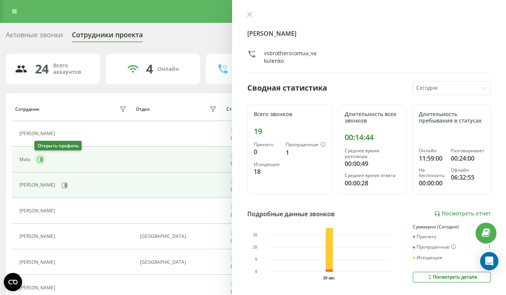
click at [43, 157] on button at bounding box center [40, 159] width 11 height 11
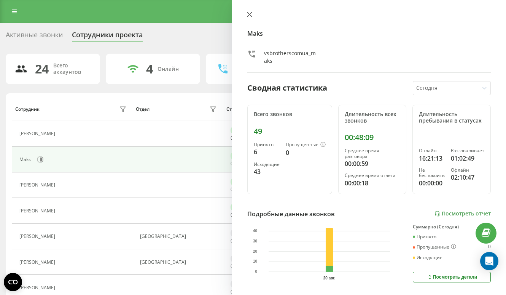
click at [248, 17] on icon at bounding box center [249, 14] width 5 height 5
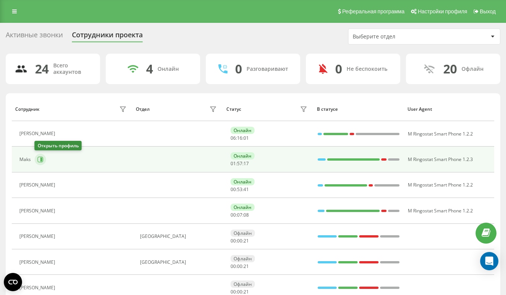
click at [38, 161] on icon at bounding box center [41, 160] width 6 height 6
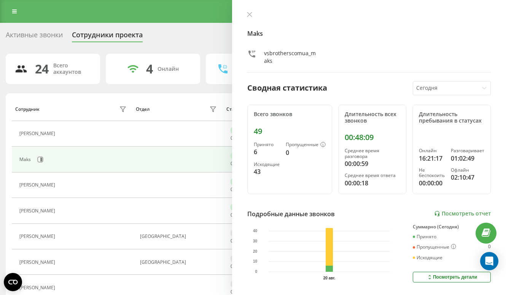
click at [18, 13] on link at bounding box center [15, 11] width 14 height 11
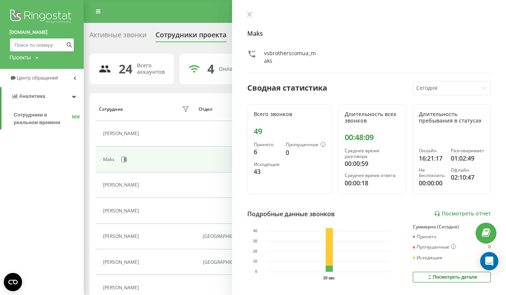
click at [35, 48] on input at bounding box center [42, 45] width 65 height 14
paste input "459 050 849"
type input "459 050 849"
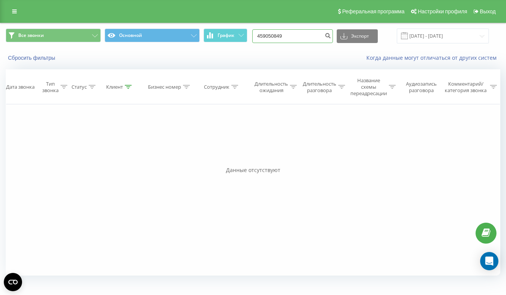
click at [314, 37] on input "459050849" at bounding box center [292, 36] width 81 height 14
paste input "511 809 540"
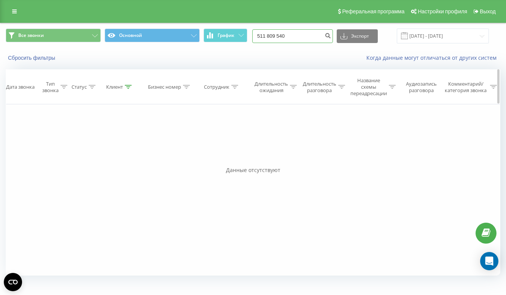
type input "511 809 540"
click at [17, 8] on link at bounding box center [15, 11] width 14 height 11
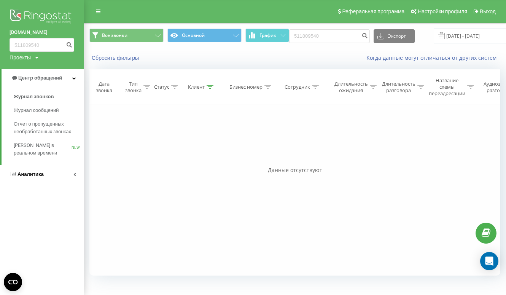
click at [33, 174] on span "Аналитика" at bounding box center [30, 174] width 26 height 6
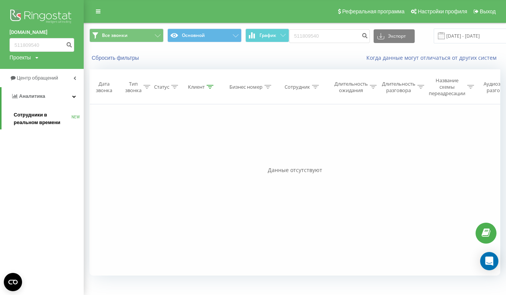
click at [24, 119] on span "Сотрудники в реальном времени" at bounding box center [43, 118] width 58 height 15
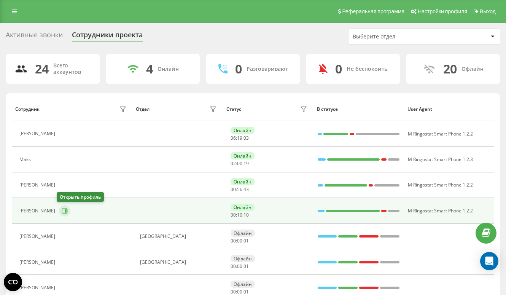
click at [60, 214] on button at bounding box center [64, 210] width 11 height 11
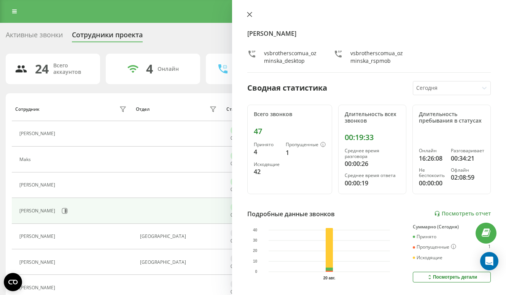
click at [248, 13] on icon at bounding box center [249, 14] width 5 height 5
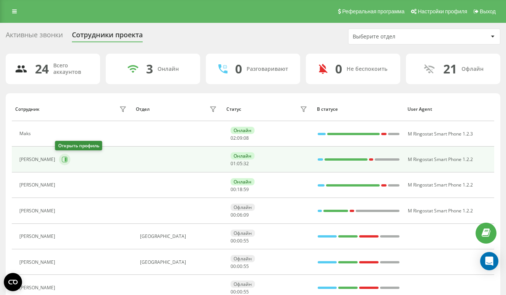
click at [62, 157] on icon at bounding box center [65, 160] width 6 height 6
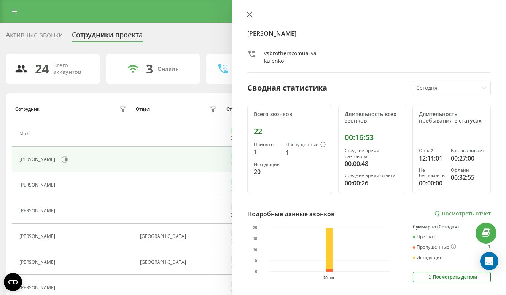
click at [250, 15] on icon at bounding box center [249, 14] width 5 height 5
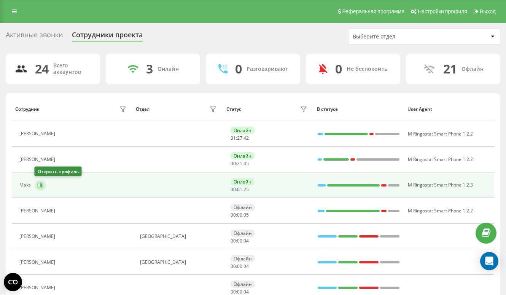
click at [41, 185] on icon at bounding box center [41, 185] width 2 height 4
